Goal: Transaction & Acquisition: Purchase product/service

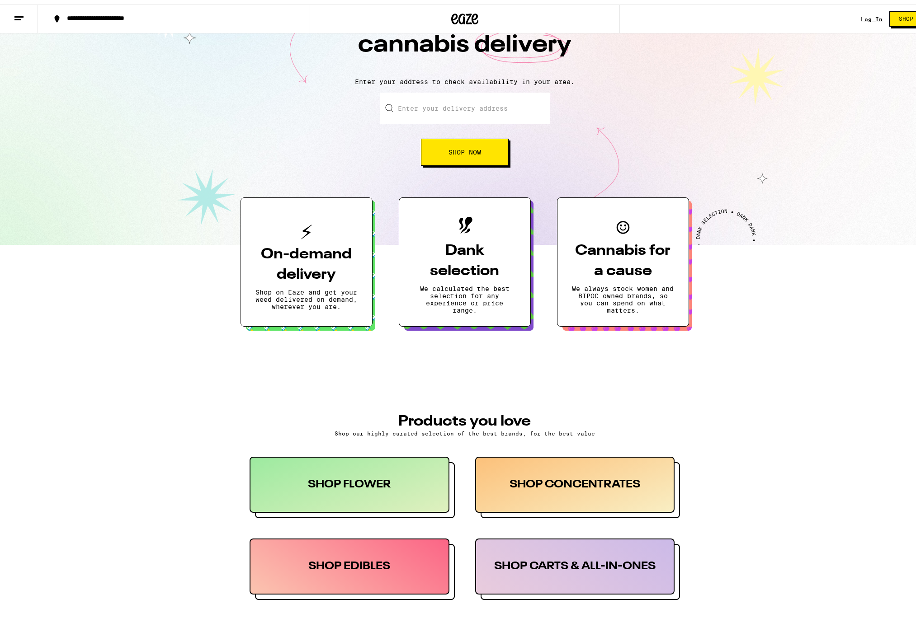
click at [861, 18] on link "Log In" at bounding box center [872, 15] width 22 height 6
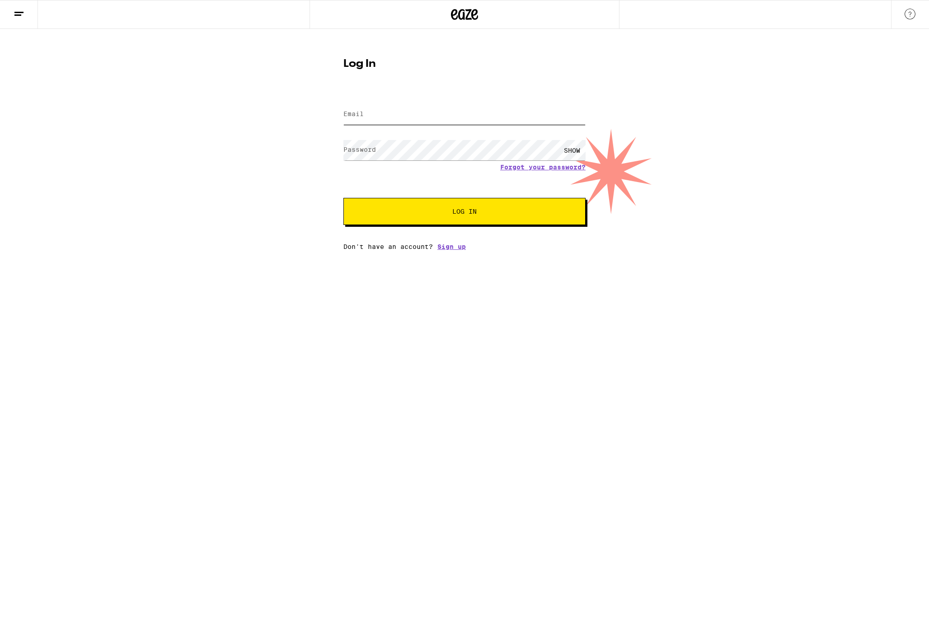
type input "[EMAIL_ADDRESS][DOMAIN_NAME]"
click at [465, 220] on button "Log In" at bounding box center [465, 211] width 242 height 27
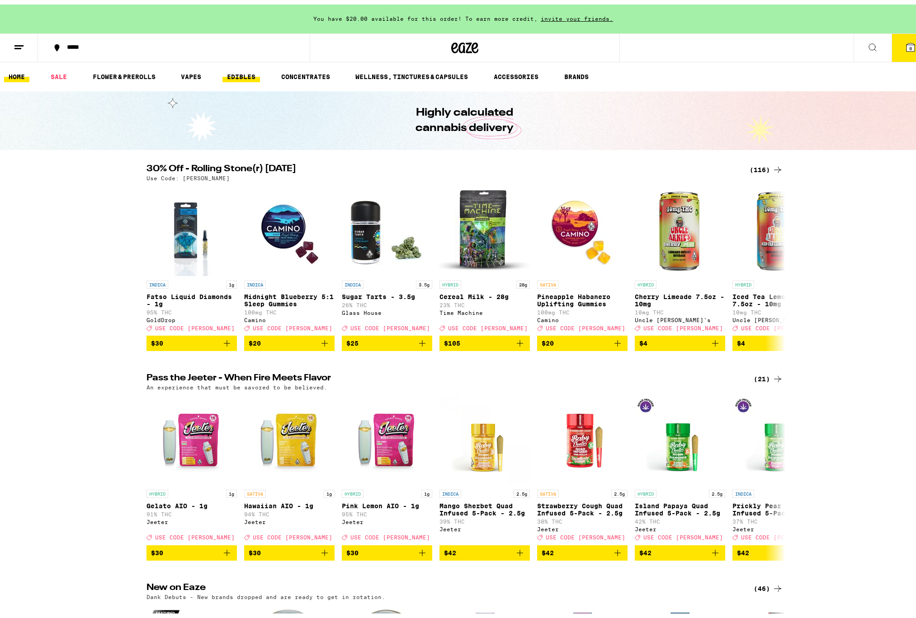
click at [260, 72] on link "EDIBLES" at bounding box center [241, 72] width 38 height 11
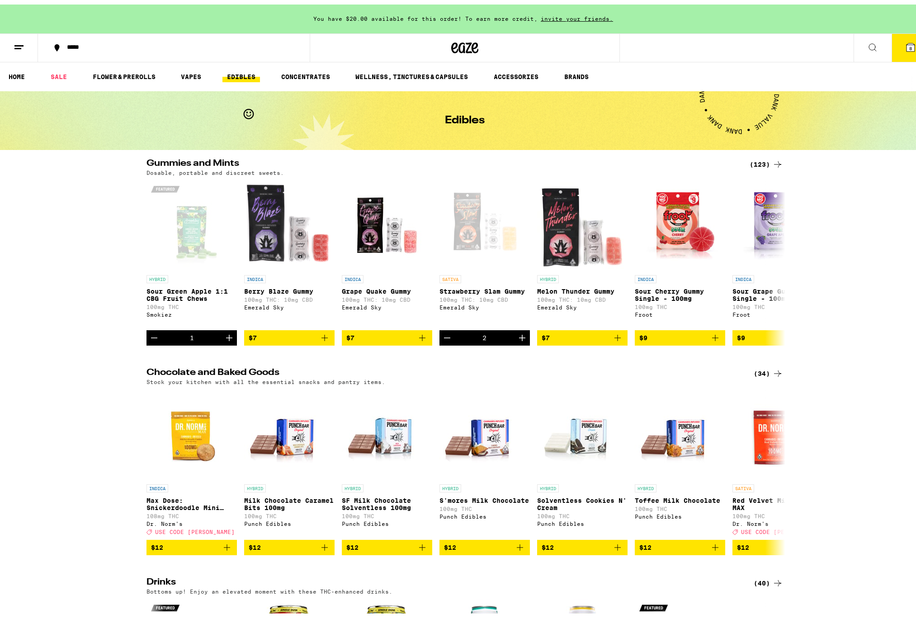
click at [867, 38] on icon at bounding box center [872, 43] width 11 height 11
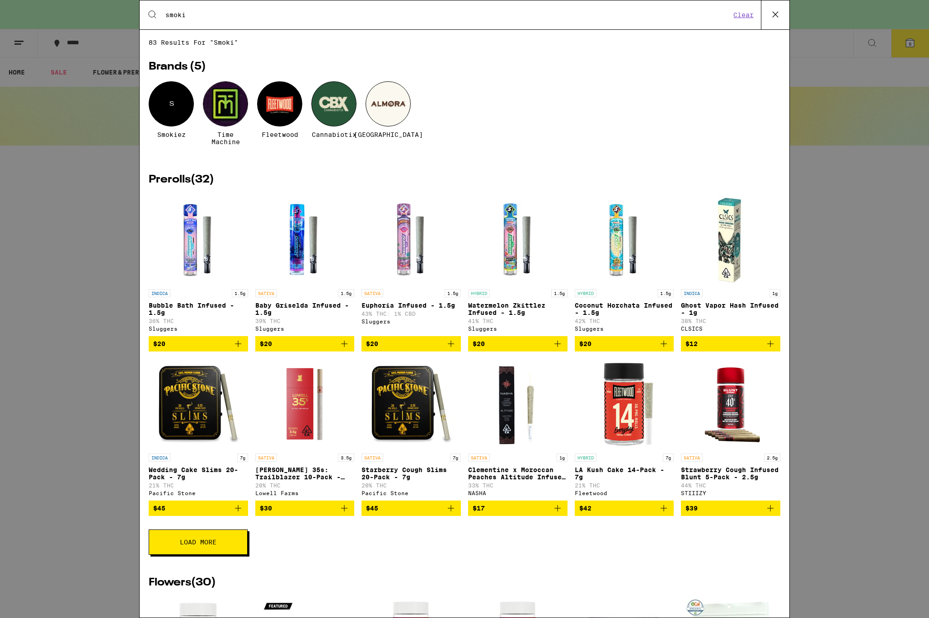
type input "smoki"
click at [182, 111] on div "S" at bounding box center [171, 103] width 45 height 45
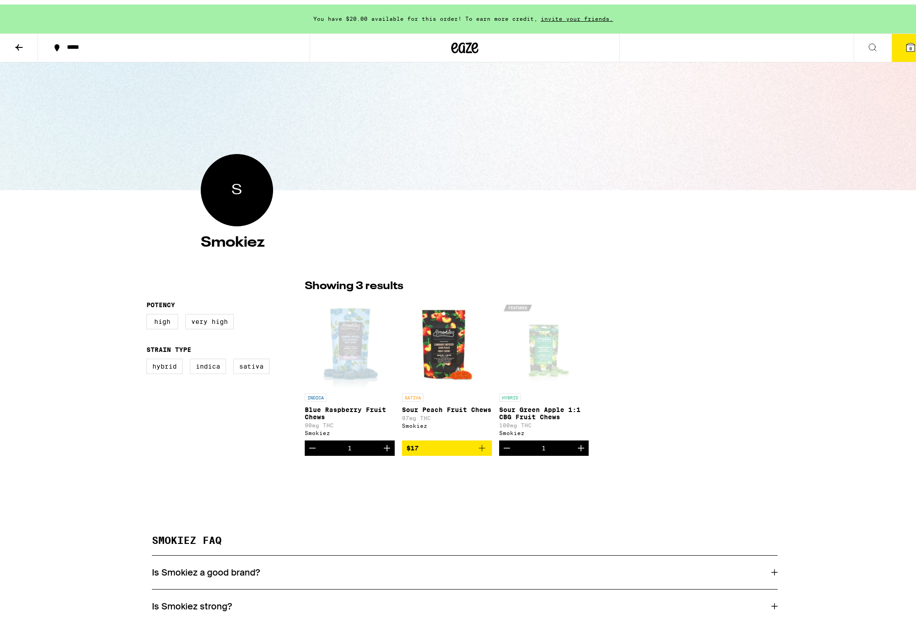
click at [342, 338] on div "Open page for Blue Raspberry Fruit Chews from Smokiez" at bounding box center [350, 339] width 90 height 90
